Goal: Check status

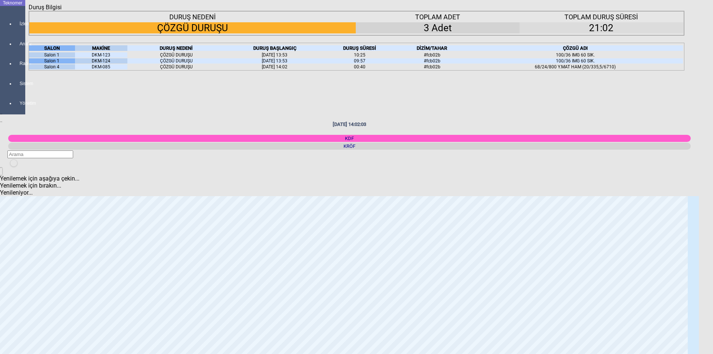
click at [29, 11] on icon "Kapat" at bounding box center [29, 11] width 0 height 0
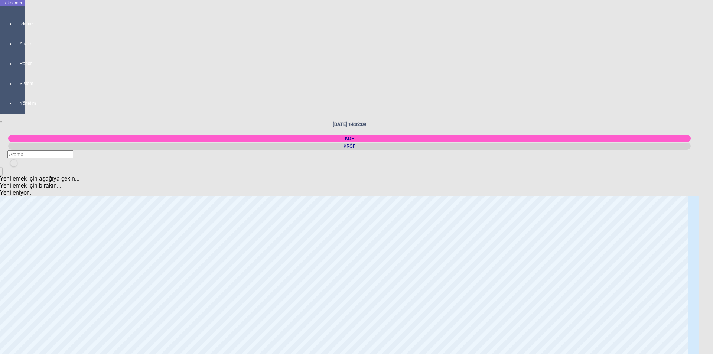
scroll to position [186, 0]
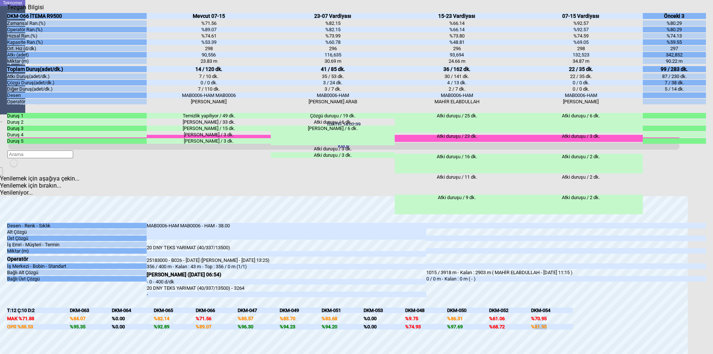
click at [395, 272] on div "DKM-066 İTEMA R9500 Zamansal Ran.(%) Operatör Ran.(%) Hızsal Ran.(%) Kapasite R…" at bounding box center [356, 174] width 699 height 327
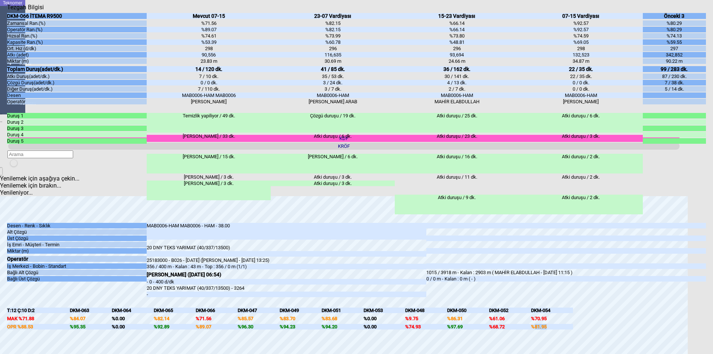
click at [7, 11] on icon "Kapat" at bounding box center [7, 11] width 0 height 0
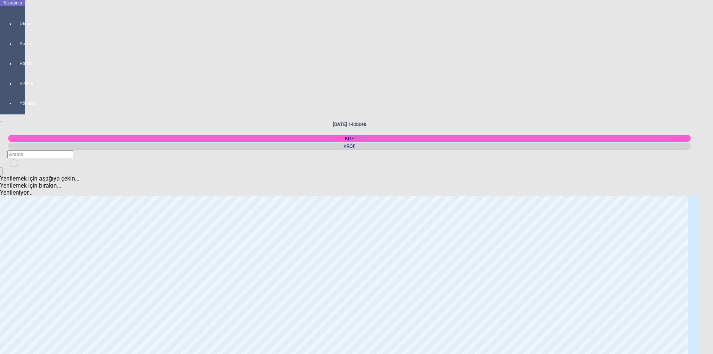
scroll to position [334, 0]
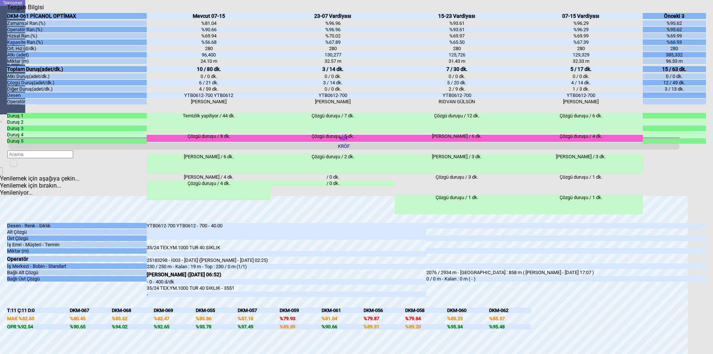
click at [7, 11] on icon "Kapat" at bounding box center [7, 11] width 0 height 0
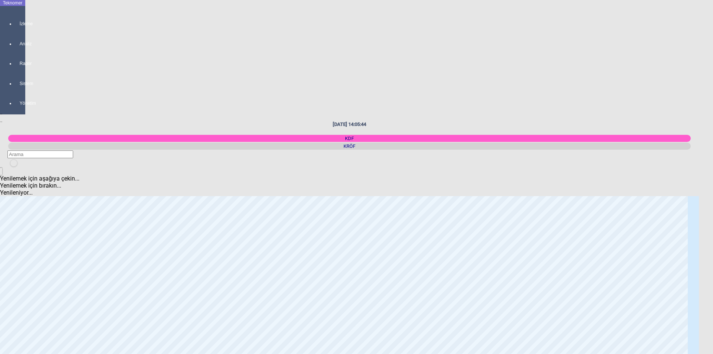
scroll to position [186, 0]
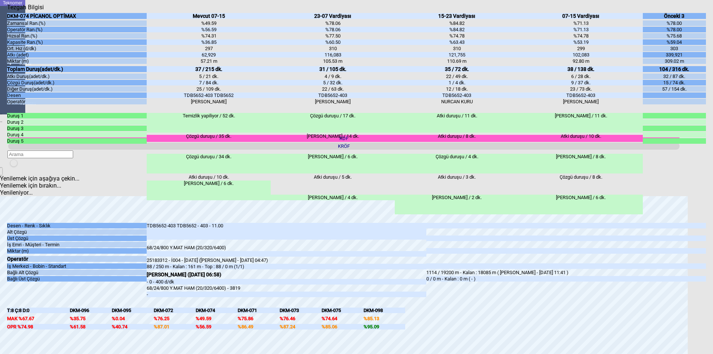
click at [698, 11] on div "Kapat" at bounding box center [356, 11] width 699 height 0
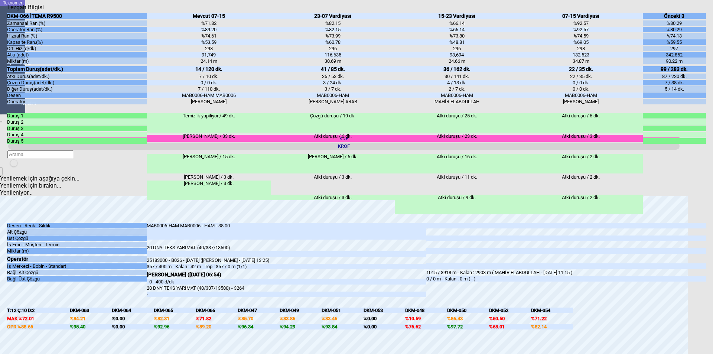
click at [7, 11] on icon "Kapat" at bounding box center [7, 11] width 0 height 0
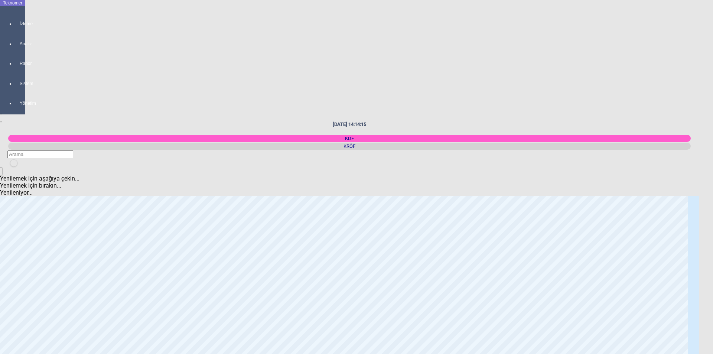
scroll to position [0, 0]
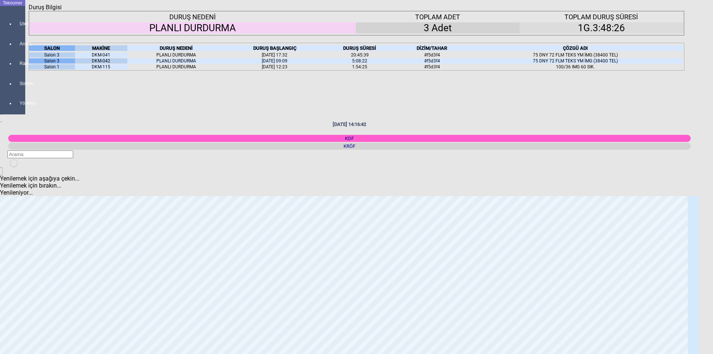
click at [29, 11] on icon "Kapat" at bounding box center [29, 11] width 0 height 0
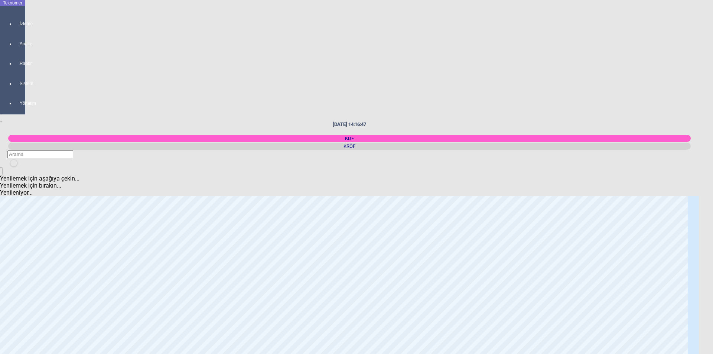
scroll to position [1189, 0]
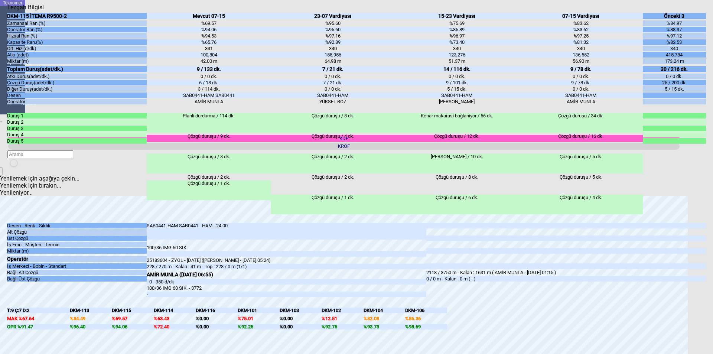
click at [7, 11] on icon "Kapat" at bounding box center [7, 11] width 0 height 0
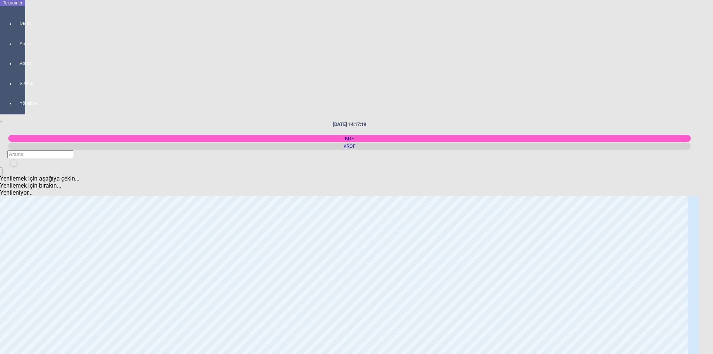
scroll to position [594, 0]
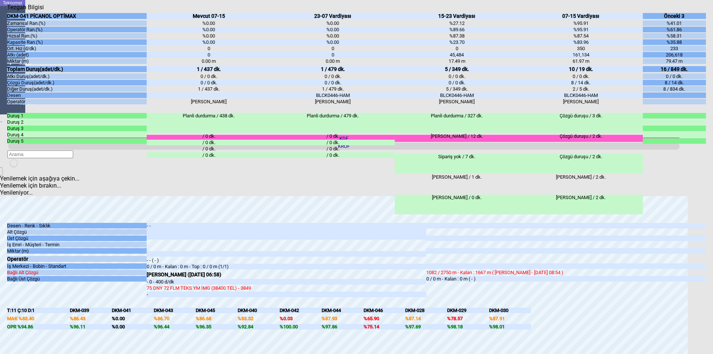
click at [7, 11] on icon "Kapat" at bounding box center [7, 11] width 0 height 0
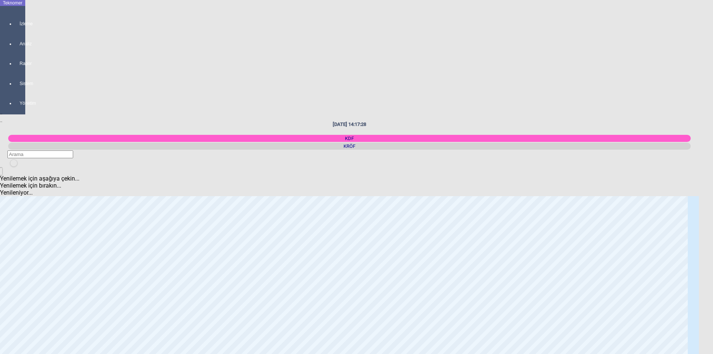
scroll to position [0, 0]
